Goal: Information Seeking & Learning: Learn about a topic

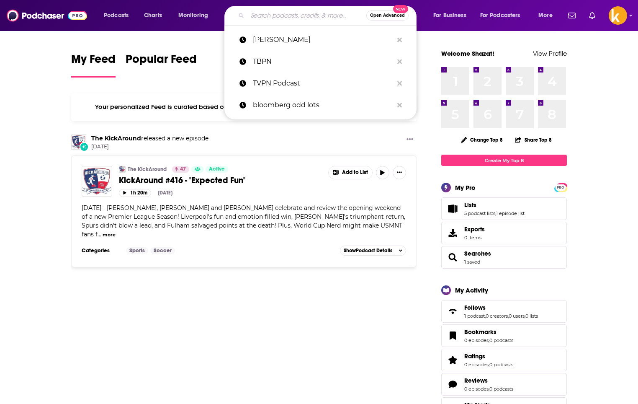
click at [304, 14] on input "Search podcasts, credits, & more..." at bounding box center [306, 15] width 119 height 13
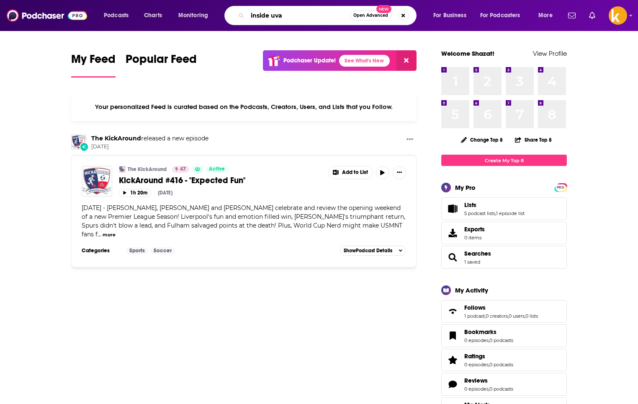
type input "inside uva"
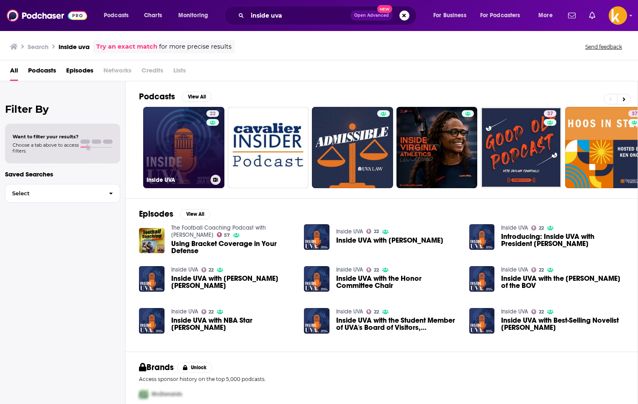
click at [183, 141] on link "22 Inside UVA" at bounding box center [183, 147] width 81 height 81
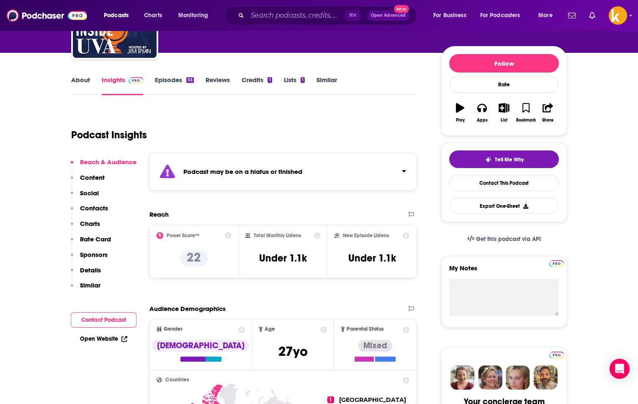
scroll to position [87, 0]
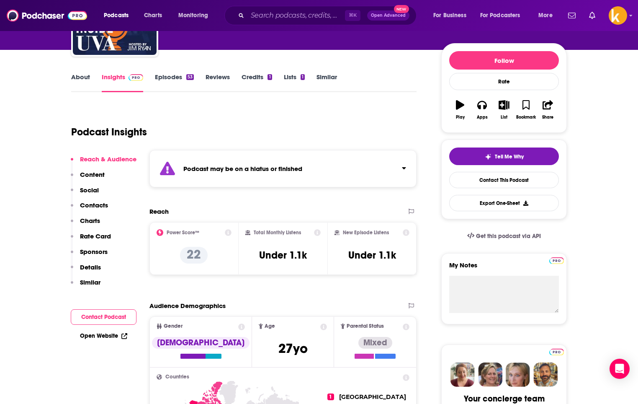
click at [257, 166] on strong "Podcast may be on a hiatus or finished" at bounding box center [242, 169] width 119 height 8
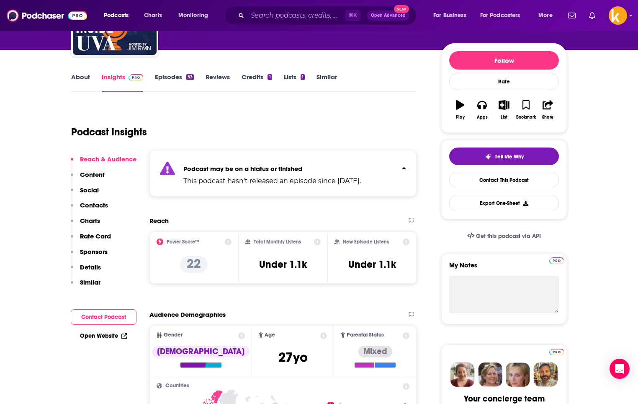
click at [257, 166] on strong "Podcast may be on a hiatus or finished" at bounding box center [242, 169] width 119 height 8
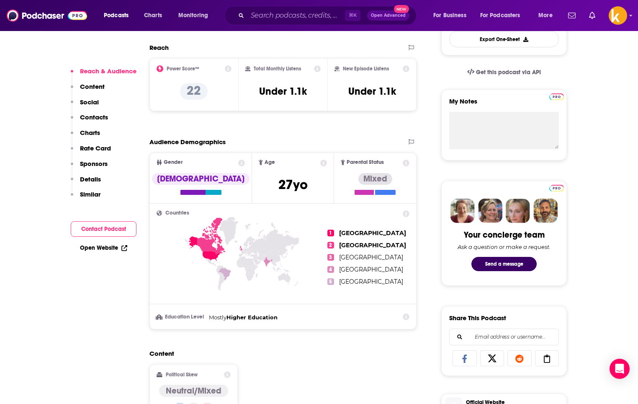
scroll to position [254, 0]
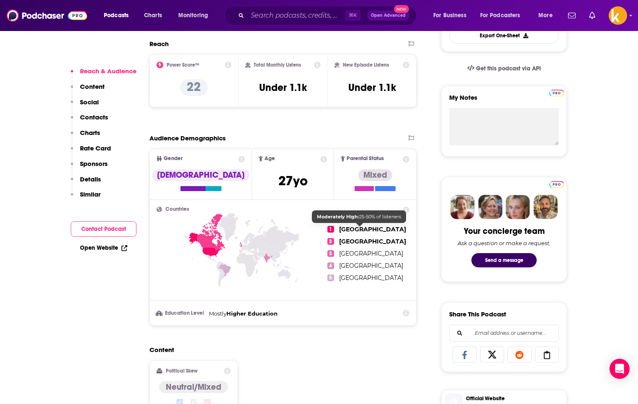
click at [354, 232] on span "[GEOGRAPHIC_DATA]" at bounding box center [372, 229] width 67 height 8
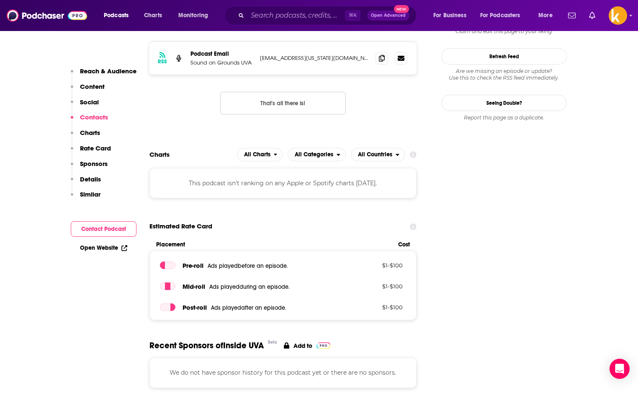
scroll to position [719, 0]
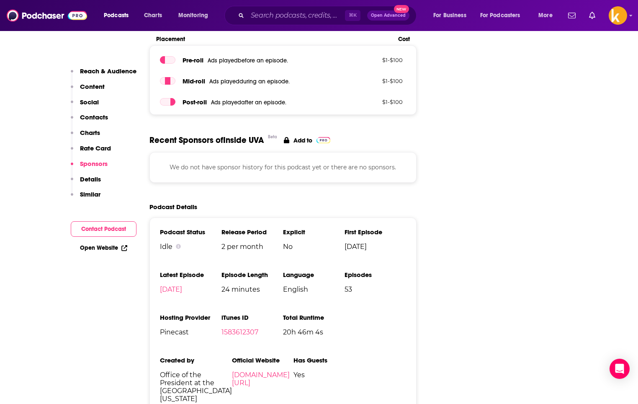
click at [285, 352] on li "Total Runtime 20h 46m 4s" at bounding box center [314, 334] width 62 height 43
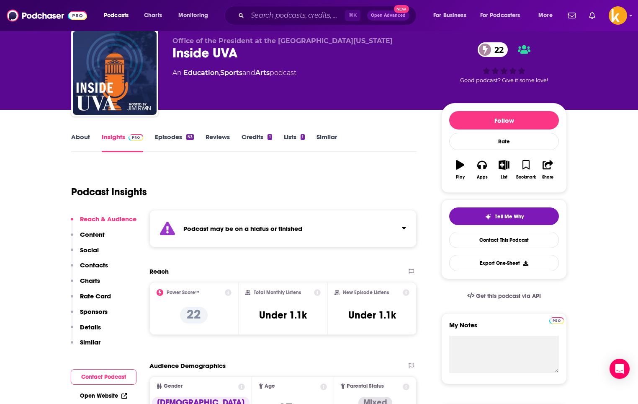
scroll to position [28, 0]
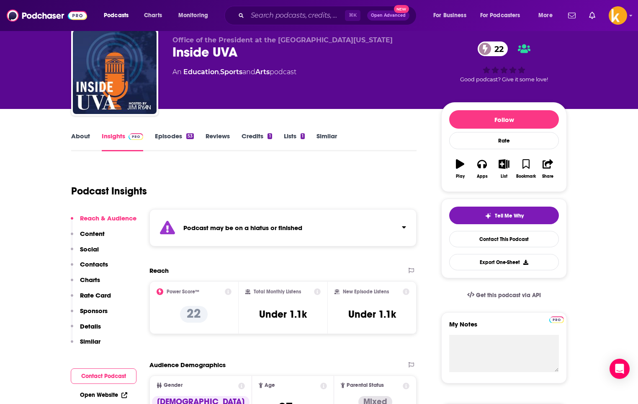
click at [216, 136] on link "Reviews" at bounding box center [218, 141] width 24 height 19
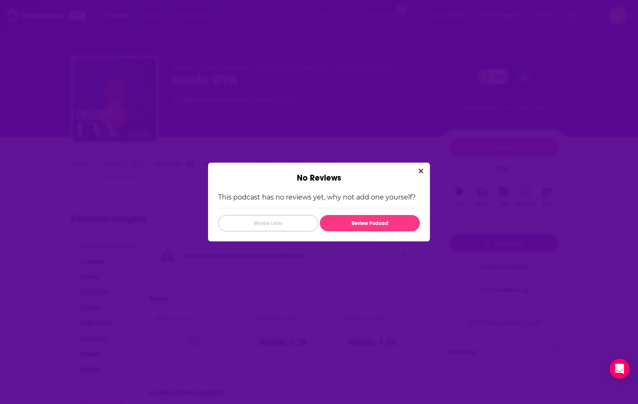
click at [242, 225] on button "Maybe Later" at bounding box center [268, 223] width 100 height 16
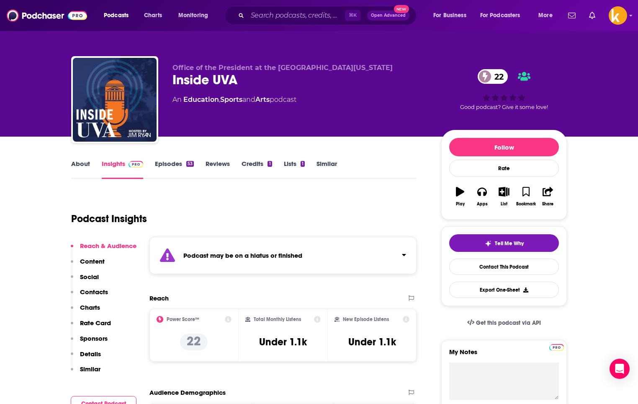
click at [252, 170] on link "Credits 1" at bounding box center [257, 169] width 30 height 19
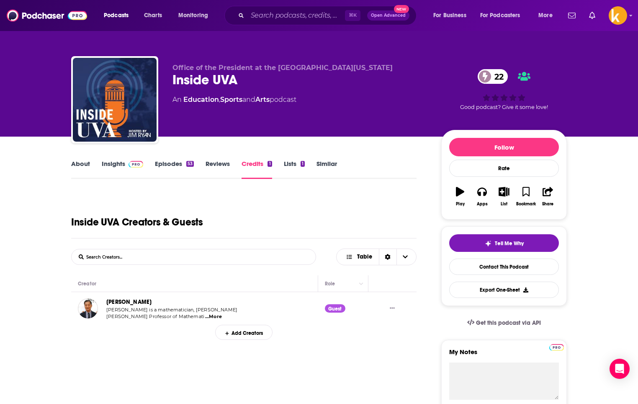
click at [209, 169] on link "Reviews" at bounding box center [218, 169] width 24 height 19
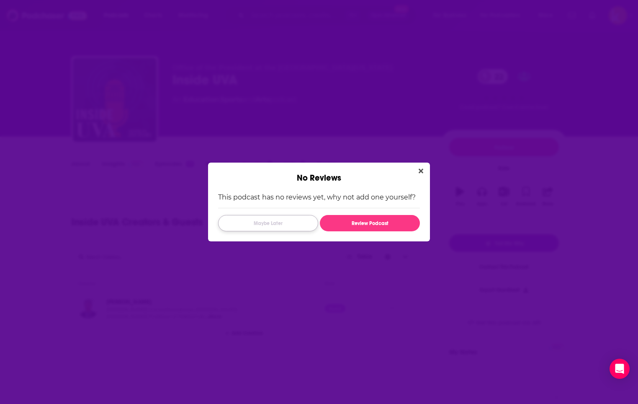
click at [281, 226] on button "Maybe Later" at bounding box center [268, 223] width 100 height 16
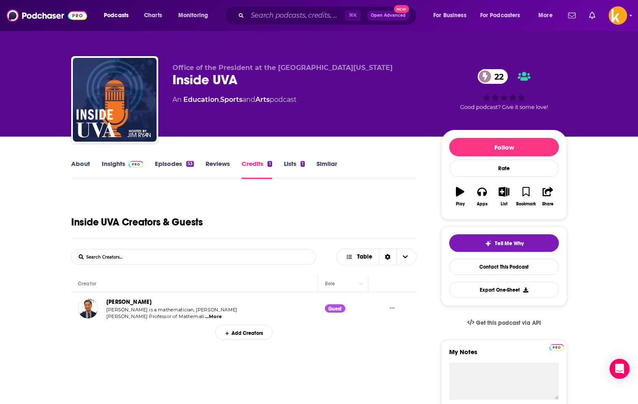
click at [290, 170] on link "Lists 1" at bounding box center [294, 169] width 21 height 19
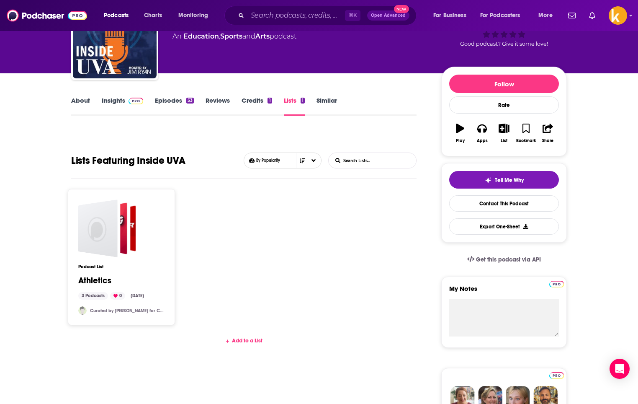
scroll to position [67, 0]
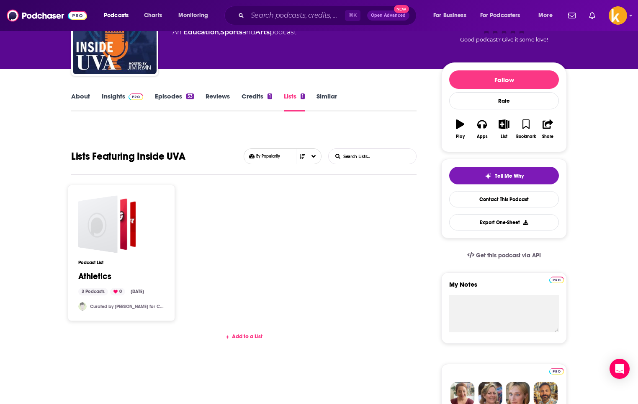
click at [167, 98] on link "Episodes 53" at bounding box center [174, 101] width 39 height 19
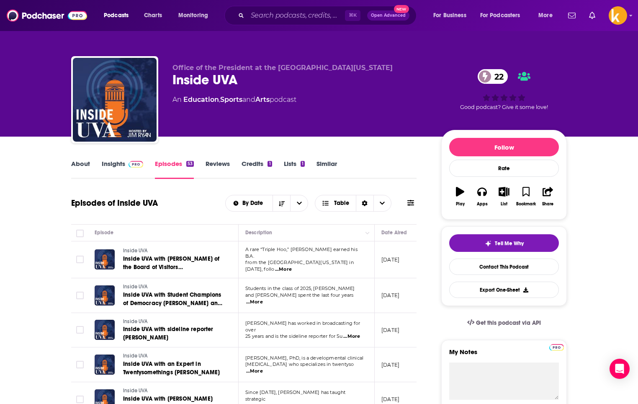
click at [109, 169] on link "Insights" at bounding box center [122, 169] width 41 height 19
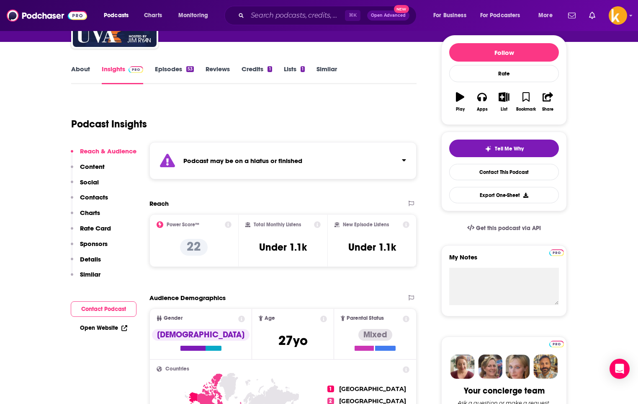
click at [91, 165] on p "Content" at bounding box center [92, 166] width 25 height 8
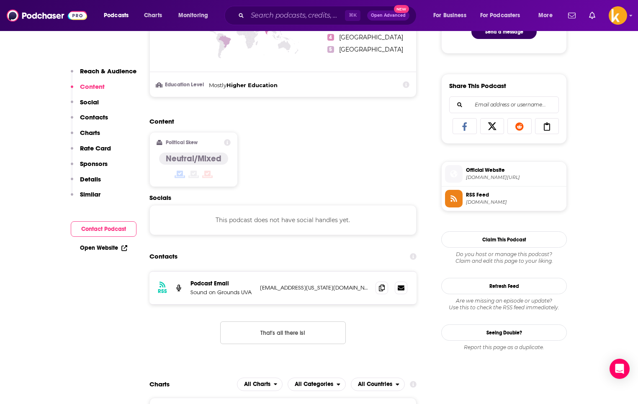
scroll to position [483, 0]
click at [99, 105] on div "Reach & Audience Content Social Contacts Charts Rate Card Sponsors Details Simi…" at bounding box center [104, 136] width 66 height 139
click at [91, 103] on p "Social" at bounding box center [89, 102] width 19 height 8
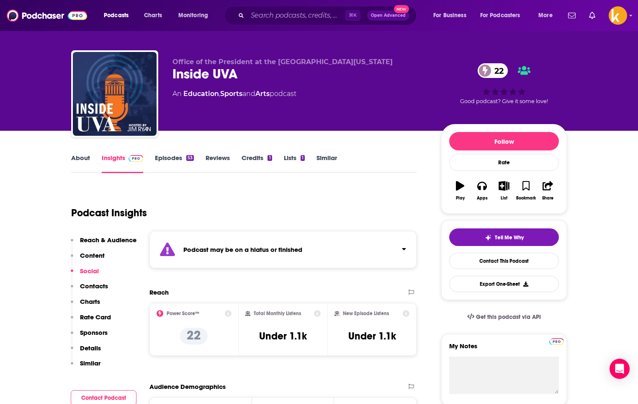
scroll to position [0, 0]
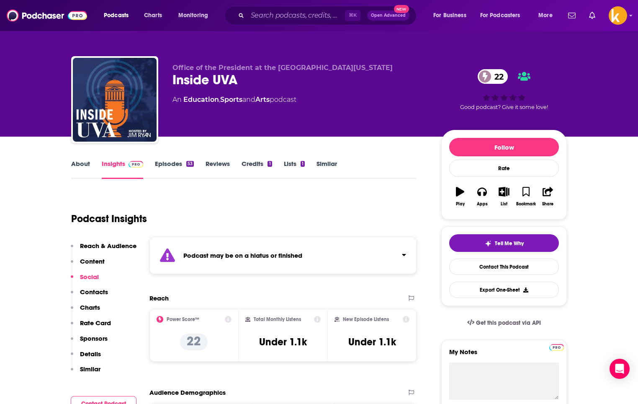
click at [101, 295] on p "Contacts" at bounding box center [94, 292] width 28 height 8
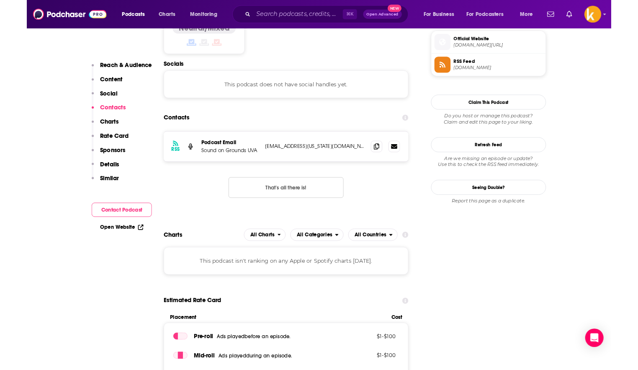
scroll to position [614, 0]
